Goal: Information Seeking & Learning: Compare options

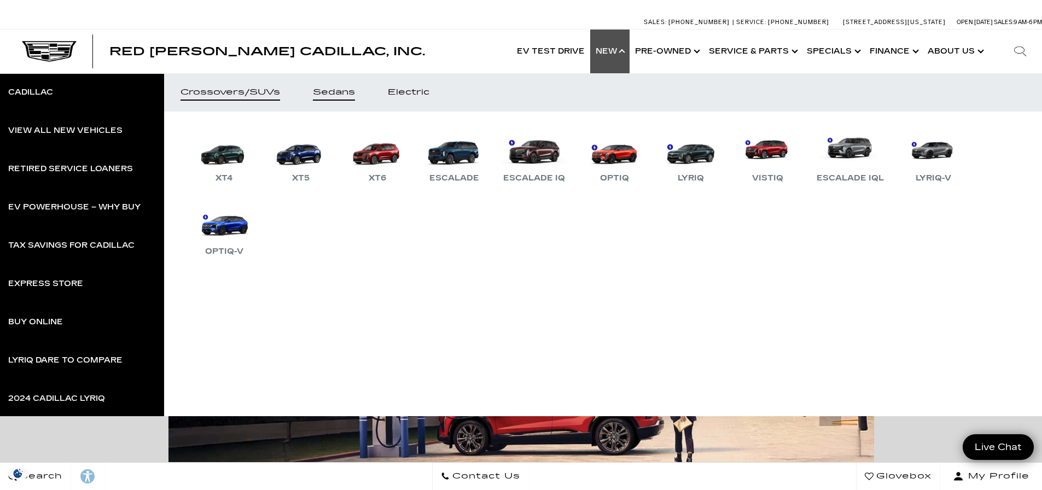
click at [342, 97] on link "Sedans" at bounding box center [334, 92] width 75 height 38
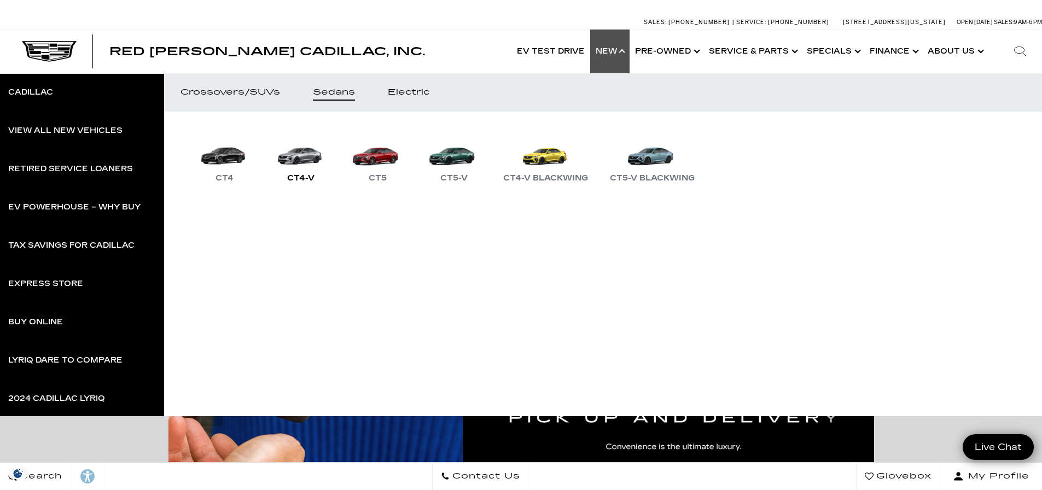
click at [309, 158] on link "CT4-V" at bounding box center [301, 156] width 66 height 57
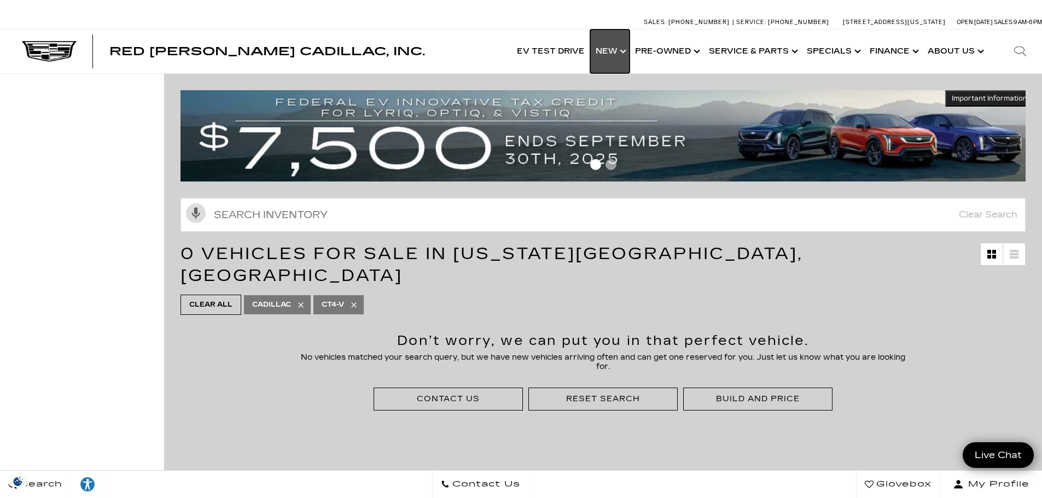
click at [621, 54] on link "Show New" at bounding box center [609, 52] width 39 height 44
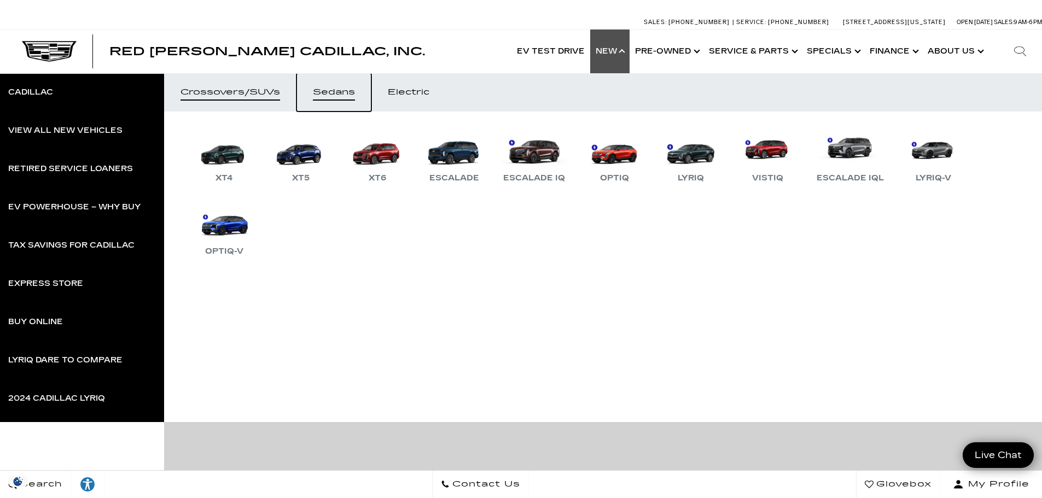
click at [363, 90] on link "Sedans" at bounding box center [334, 92] width 75 height 38
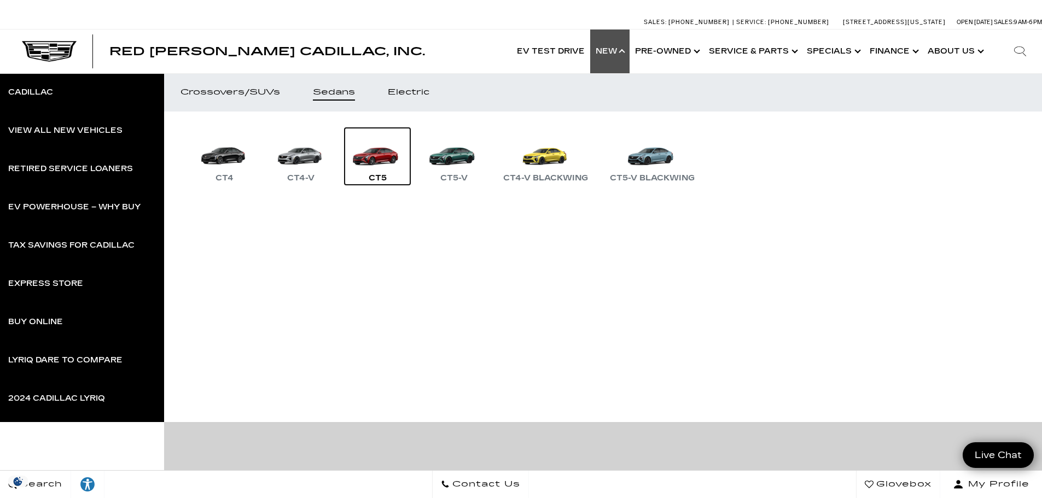
click at [376, 156] on link "CT5" at bounding box center [378, 156] width 66 height 57
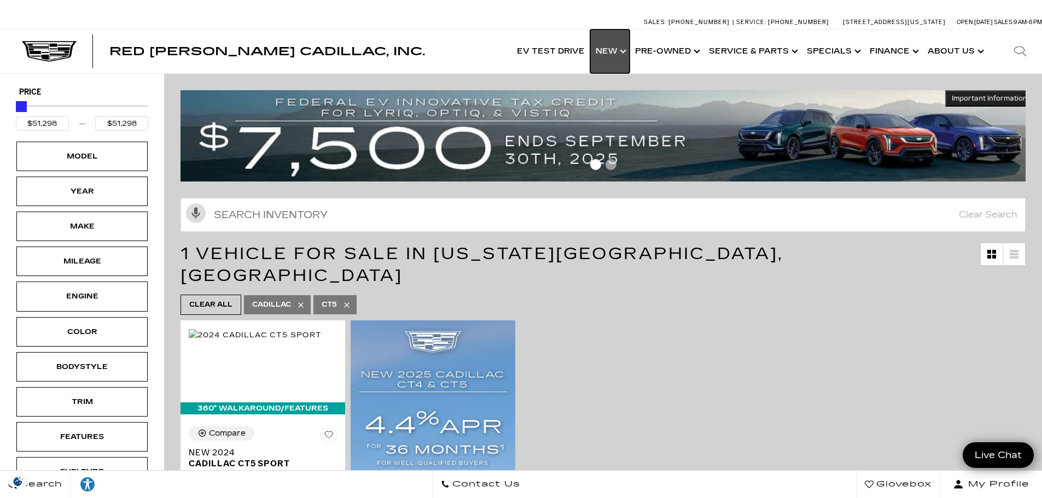
click at [624, 49] on link "Show New" at bounding box center [609, 52] width 39 height 44
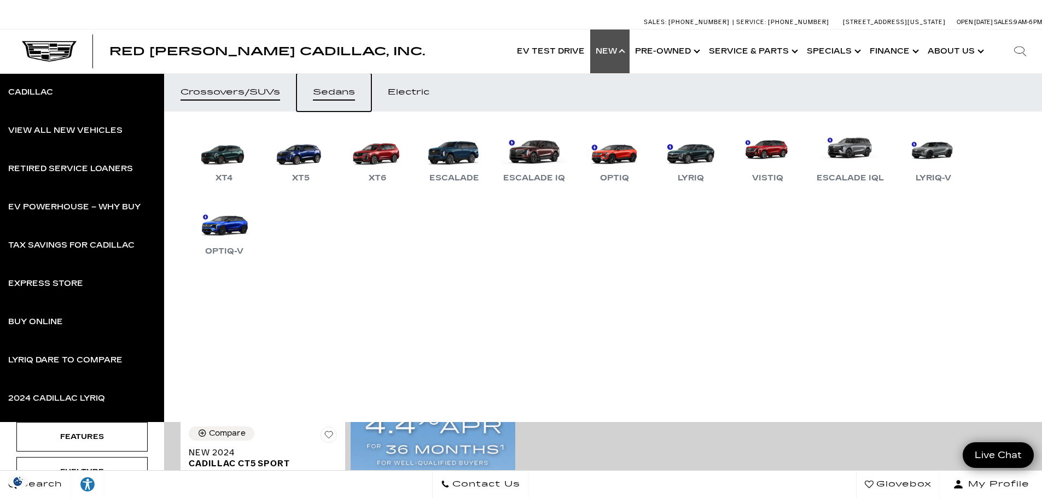
click at [345, 95] on div "Sedans" at bounding box center [334, 93] width 42 height 8
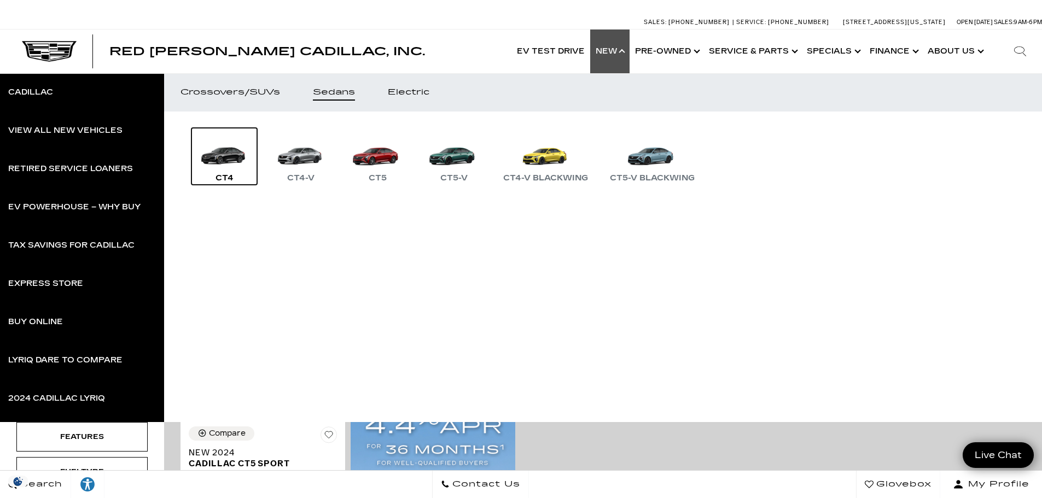
click at [230, 165] on link "CT4" at bounding box center [224, 156] width 66 height 57
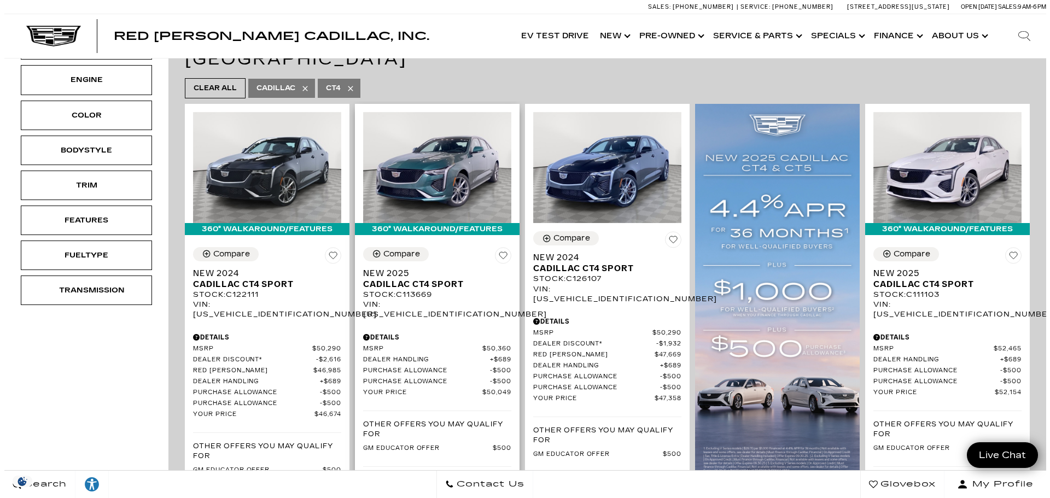
scroll to position [219, 0]
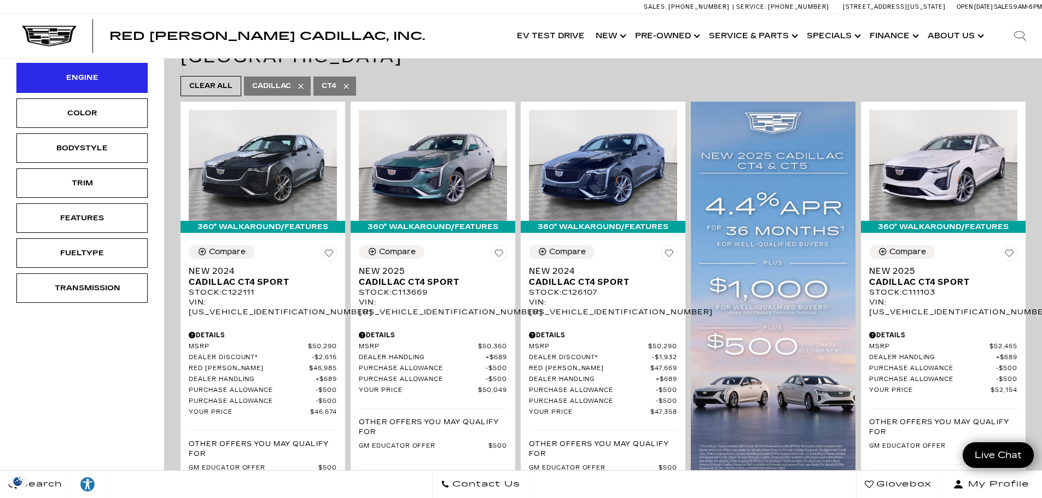
click at [61, 71] on div "Engine" at bounding box center [81, 78] width 131 height 30
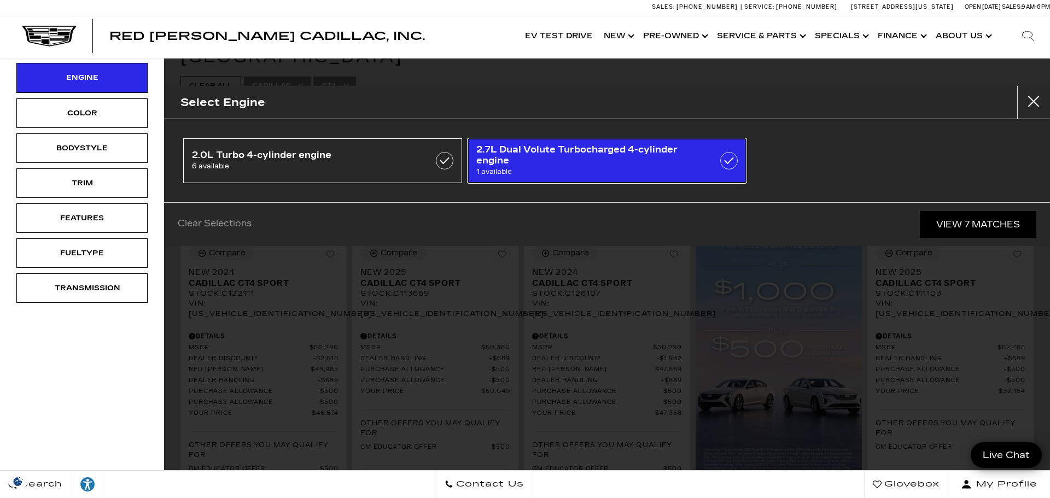
click at [607, 169] on span "1 available" at bounding box center [587, 171] width 222 height 11
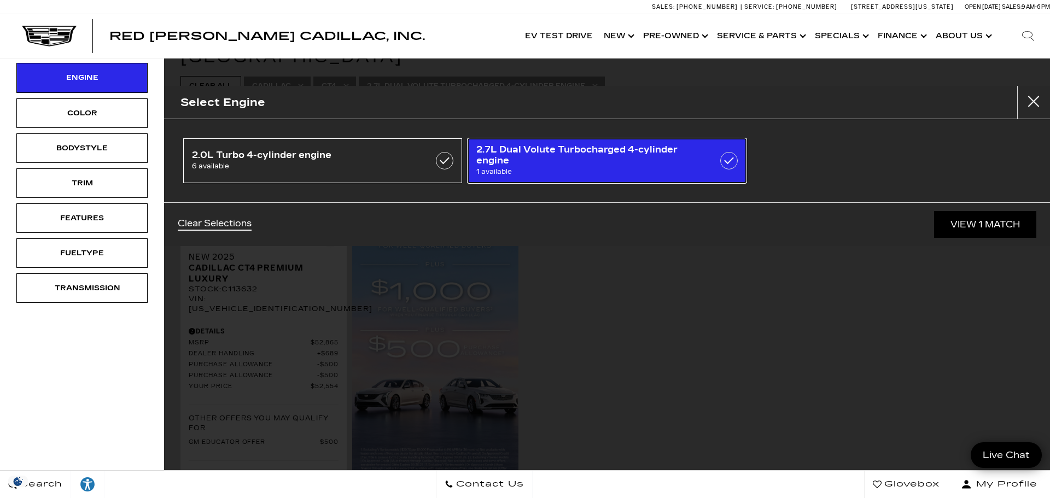
type input "$52,554"
checkbox input "true"
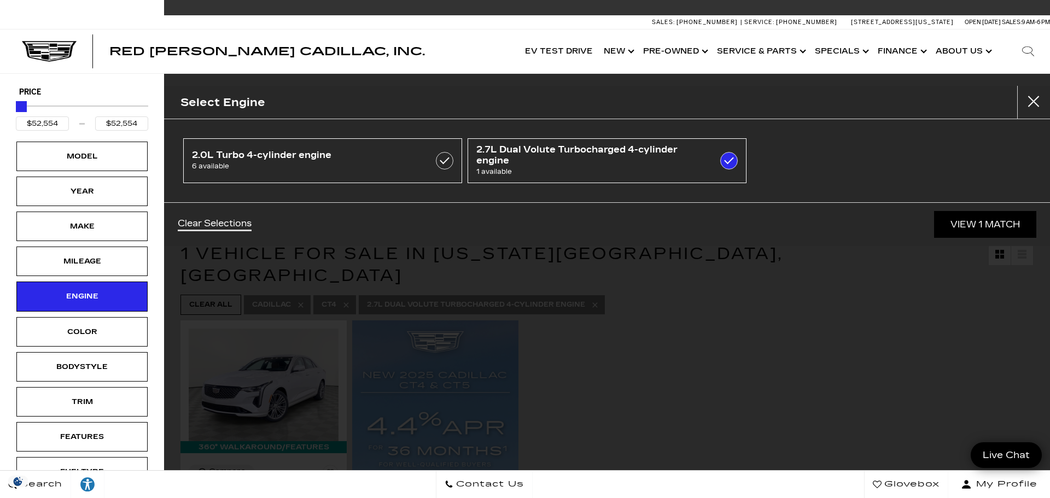
click at [802, 285] on div "Select Engine 2.0L Turbo 4-cylinder engine 6 available 2.7L Dual Volute Turboch…" at bounding box center [607, 249] width 886 height 498
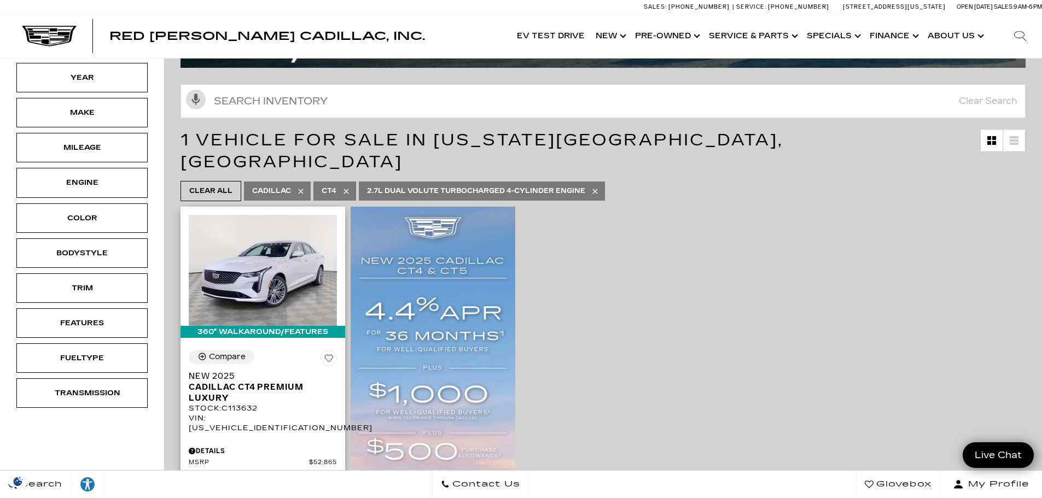
scroll to position [109, 0]
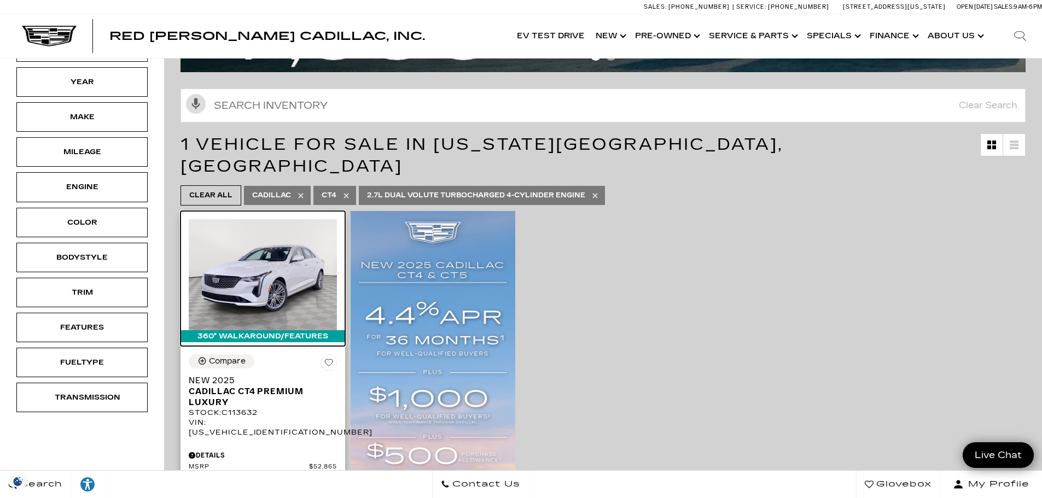
click at [282, 261] on img at bounding box center [263, 274] width 148 height 111
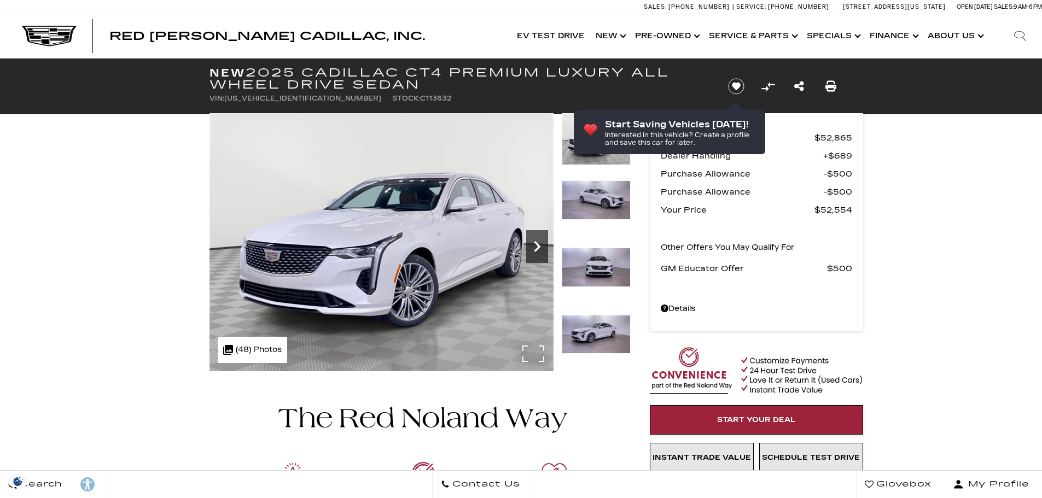
click at [538, 247] on icon "Next" at bounding box center [537, 247] width 22 height 22
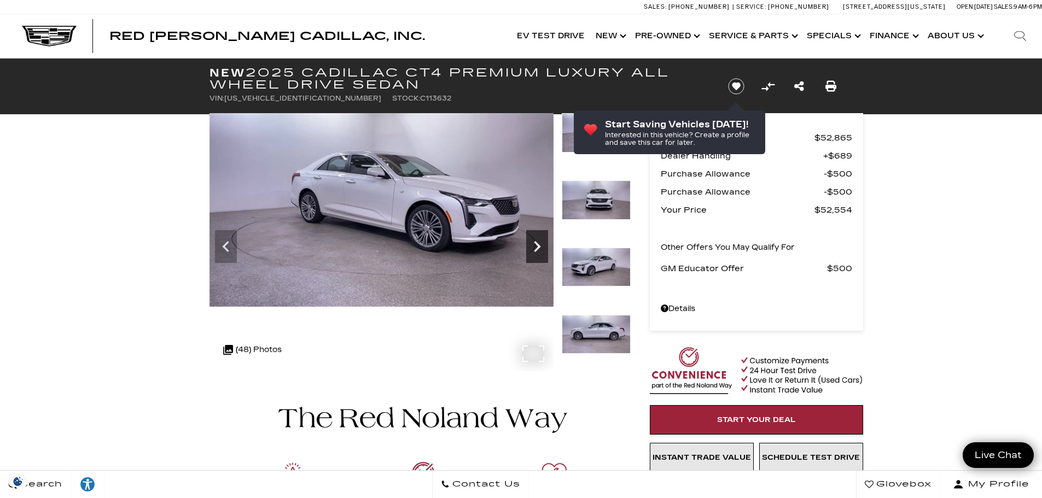
click at [538, 247] on icon "Next" at bounding box center [537, 247] width 22 height 22
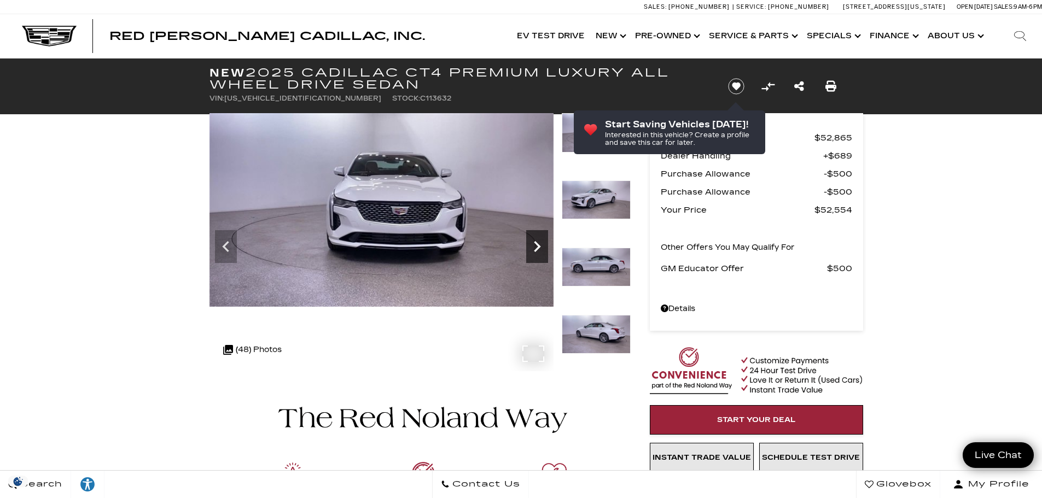
click at [538, 247] on icon "Next" at bounding box center [537, 247] width 22 height 22
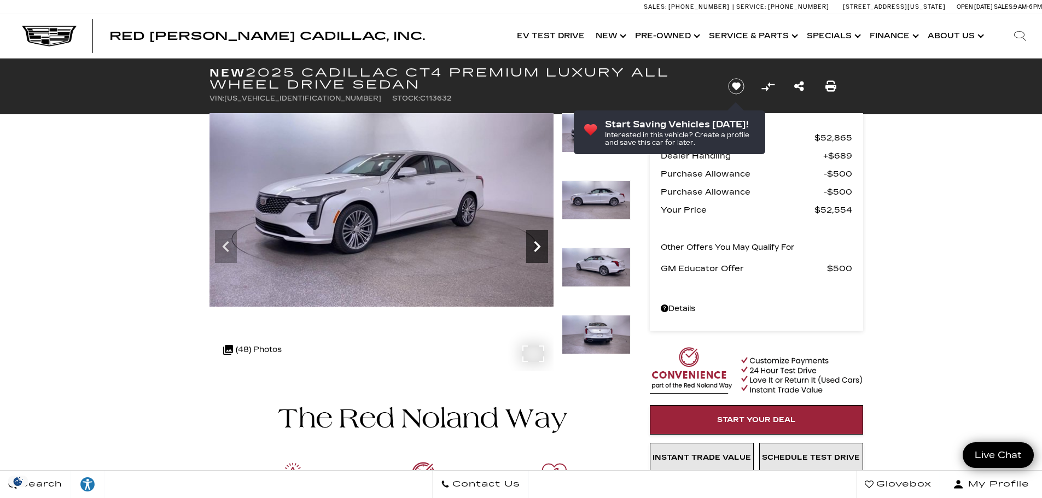
click at [538, 247] on icon "Next" at bounding box center [537, 247] width 22 height 22
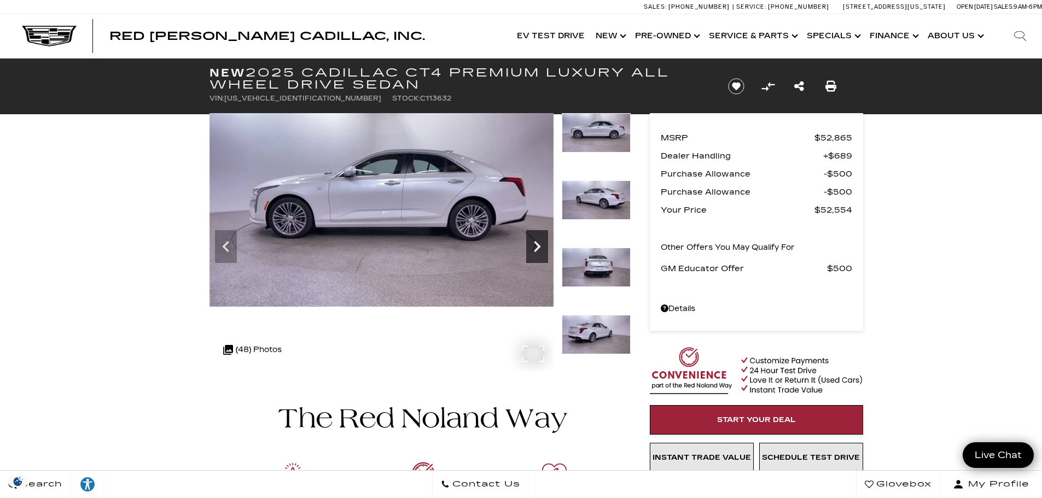
click at [538, 247] on icon "Next" at bounding box center [537, 247] width 22 height 22
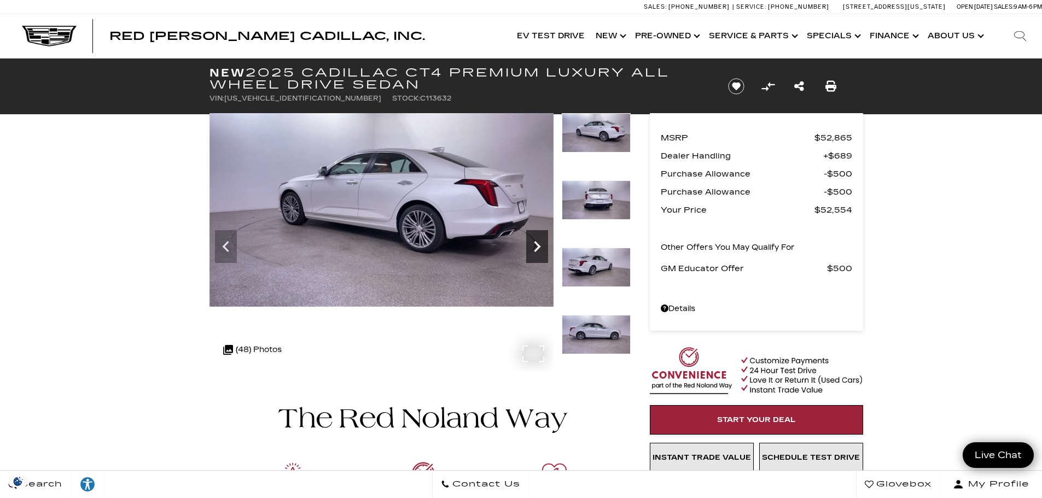
click at [538, 247] on icon "Next" at bounding box center [537, 247] width 22 height 22
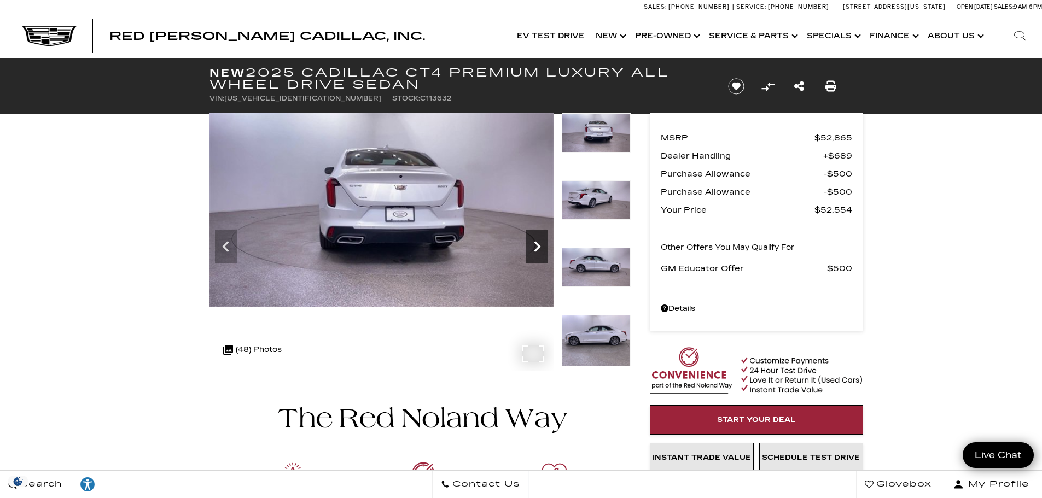
click at [538, 247] on icon "Next" at bounding box center [537, 247] width 22 height 22
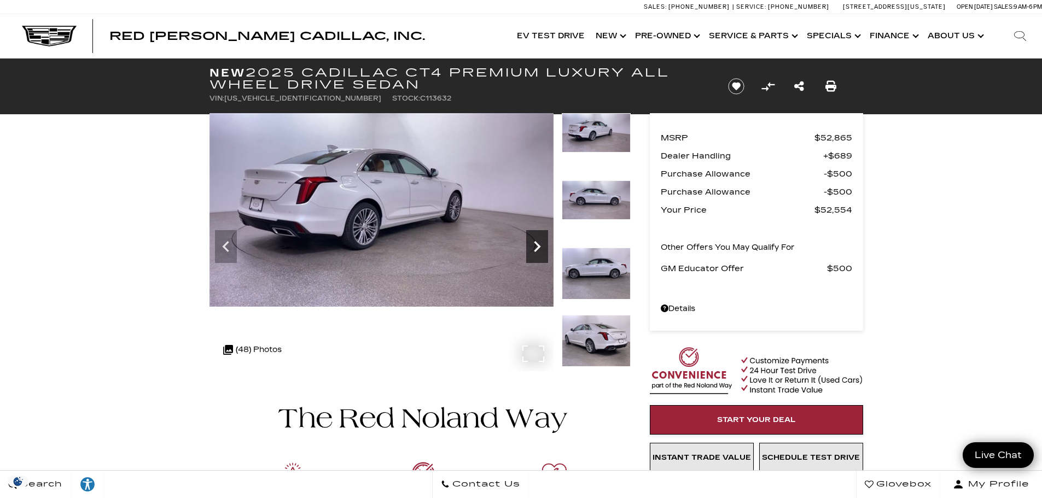
click at [538, 247] on icon "Next" at bounding box center [537, 247] width 22 height 22
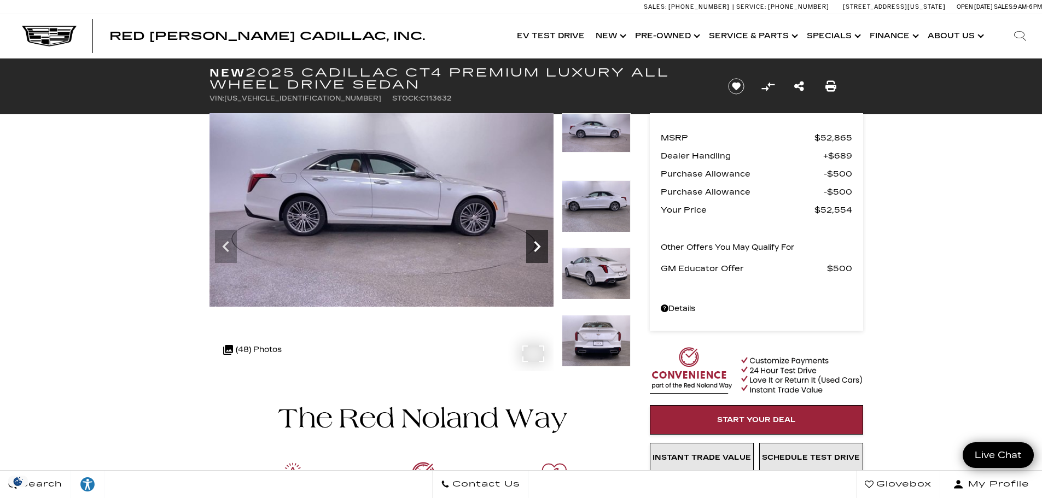
click at [538, 247] on icon "Next" at bounding box center [537, 247] width 22 height 22
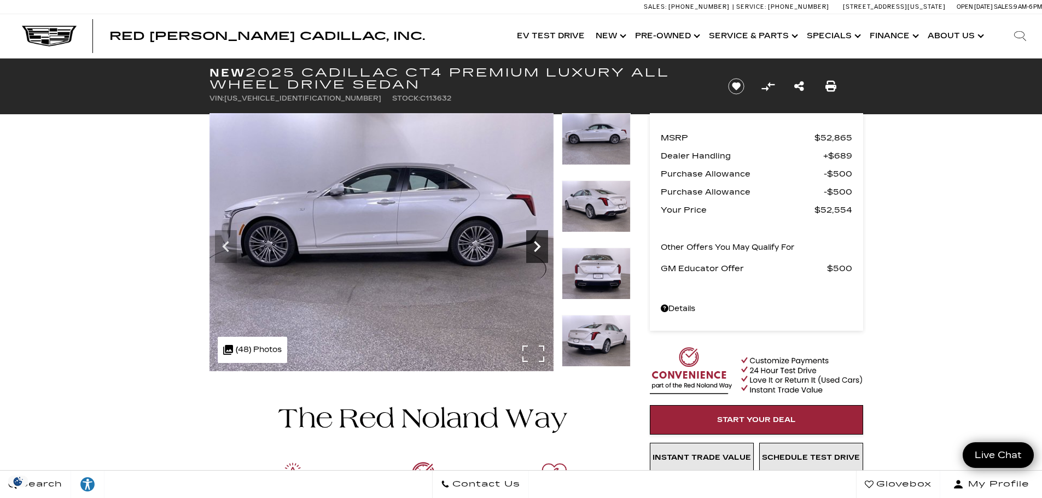
click at [538, 247] on icon "Next" at bounding box center [537, 247] width 22 height 22
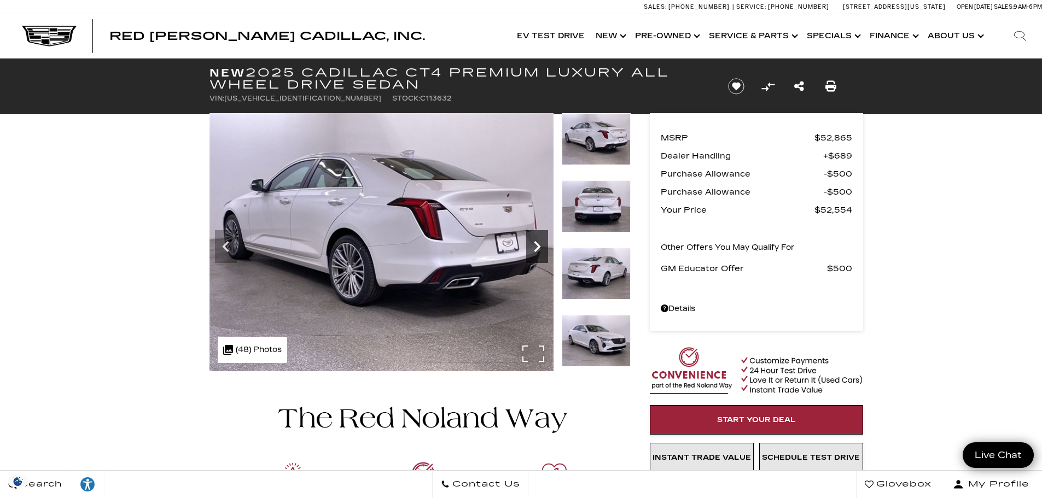
click at [538, 247] on icon "Next" at bounding box center [537, 247] width 22 height 22
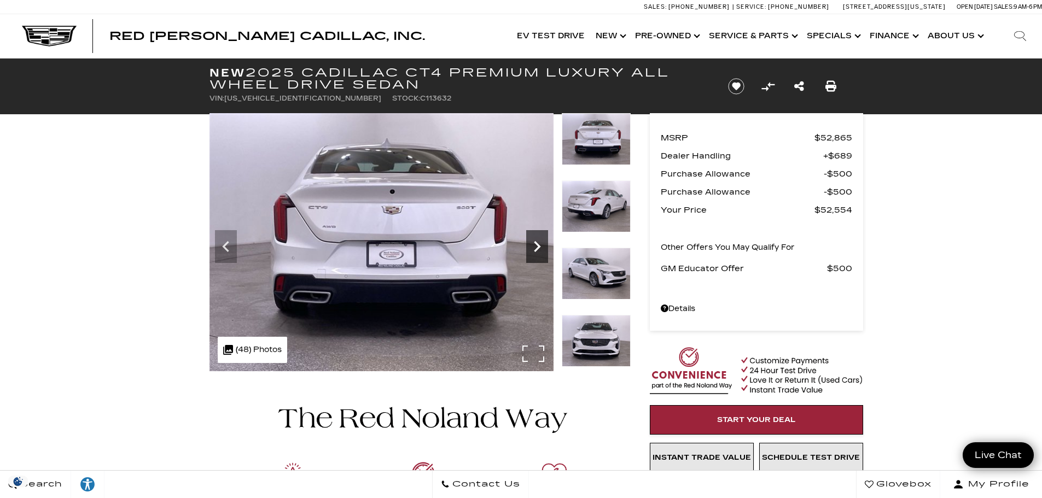
click at [538, 247] on icon "Next" at bounding box center [537, 247] width 22 height 22
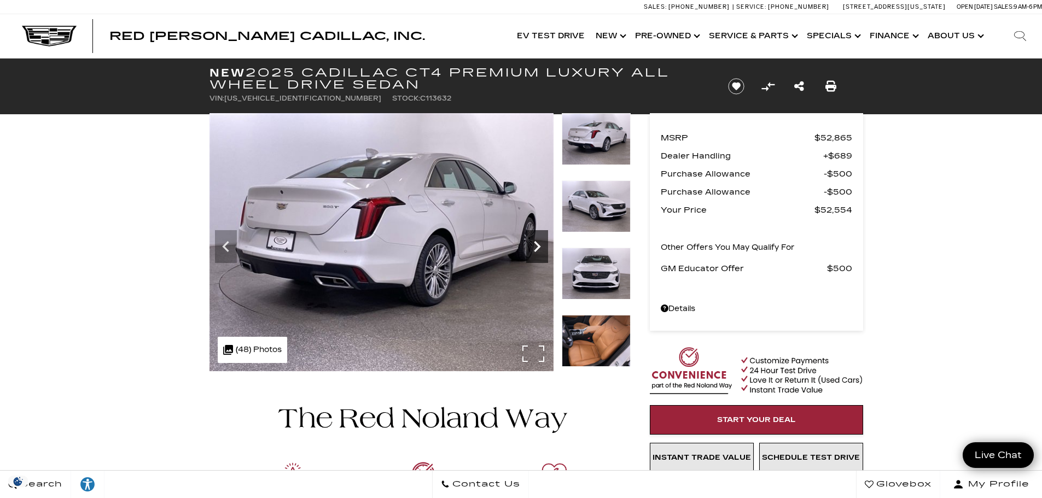
click at [538, 247] on icon "Next" at bounding box center [537, 247] width 22 height 22
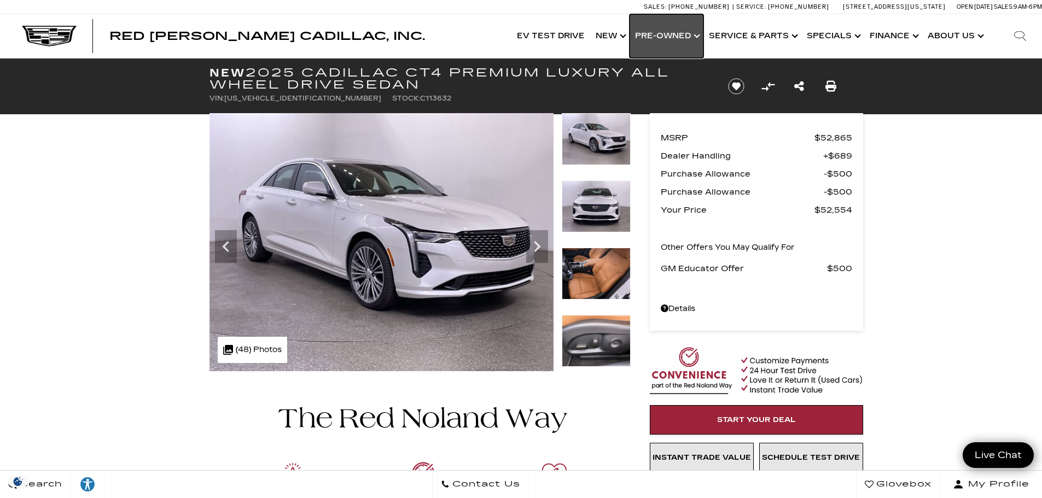
click at [700, 34] on link "Show Pre-Owned" at bounding box center [667, 36] width 74 height 44
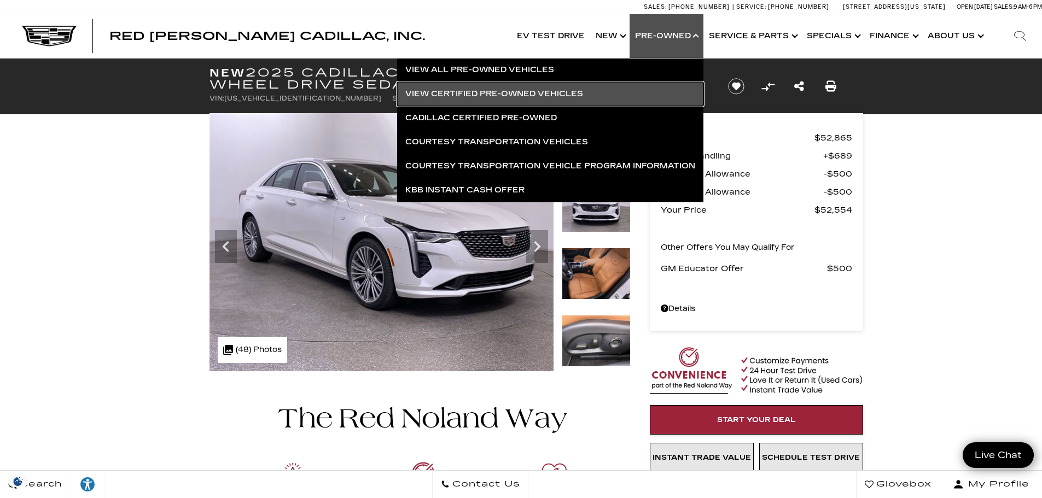
click at [539, 92] on link "View Certified Pre-Owned Vehicles" at bounding box center [550, 94] width 306 height 24
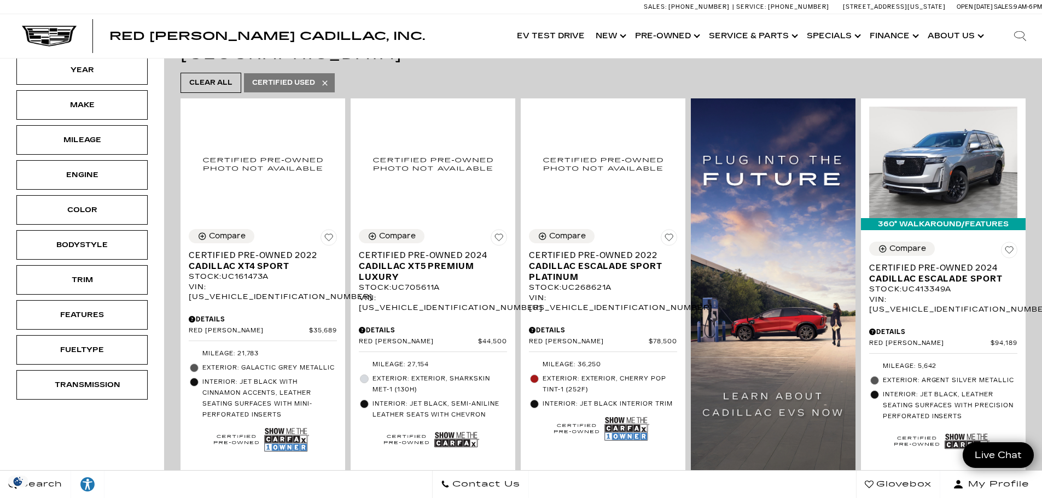
scroll to position [164, 0]
